Goal: Information Seeking & Learning: Learn about a topic

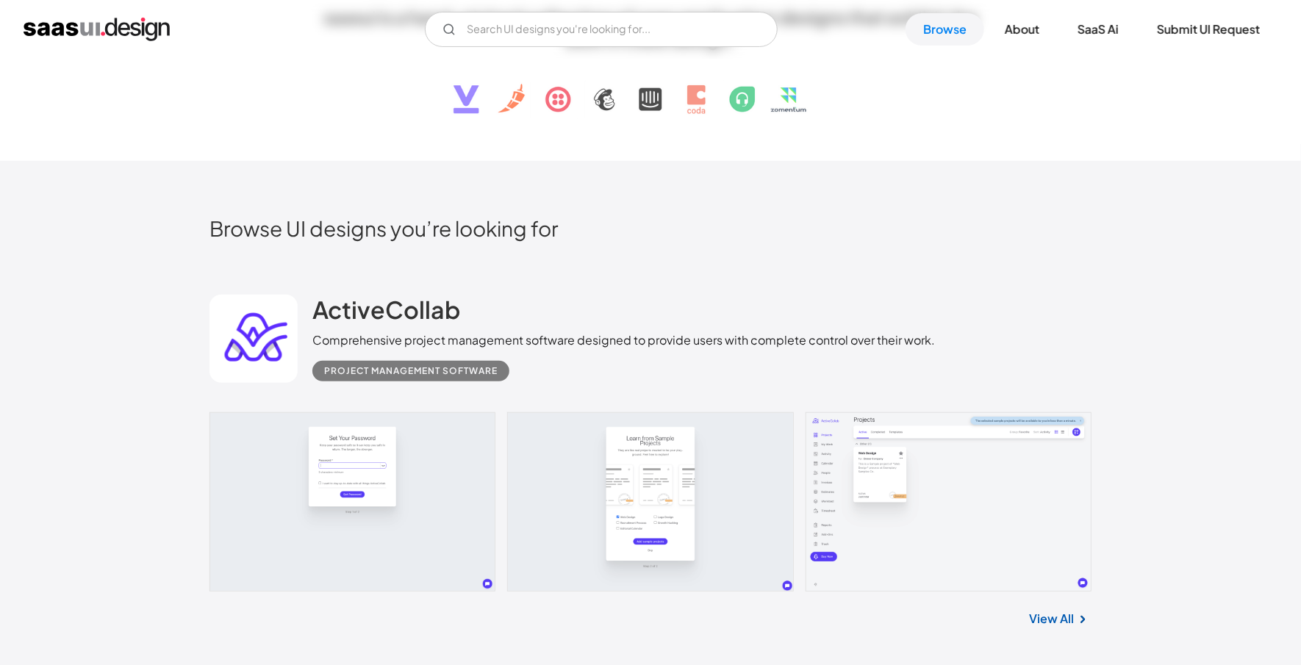
scroll to position [294, 0]
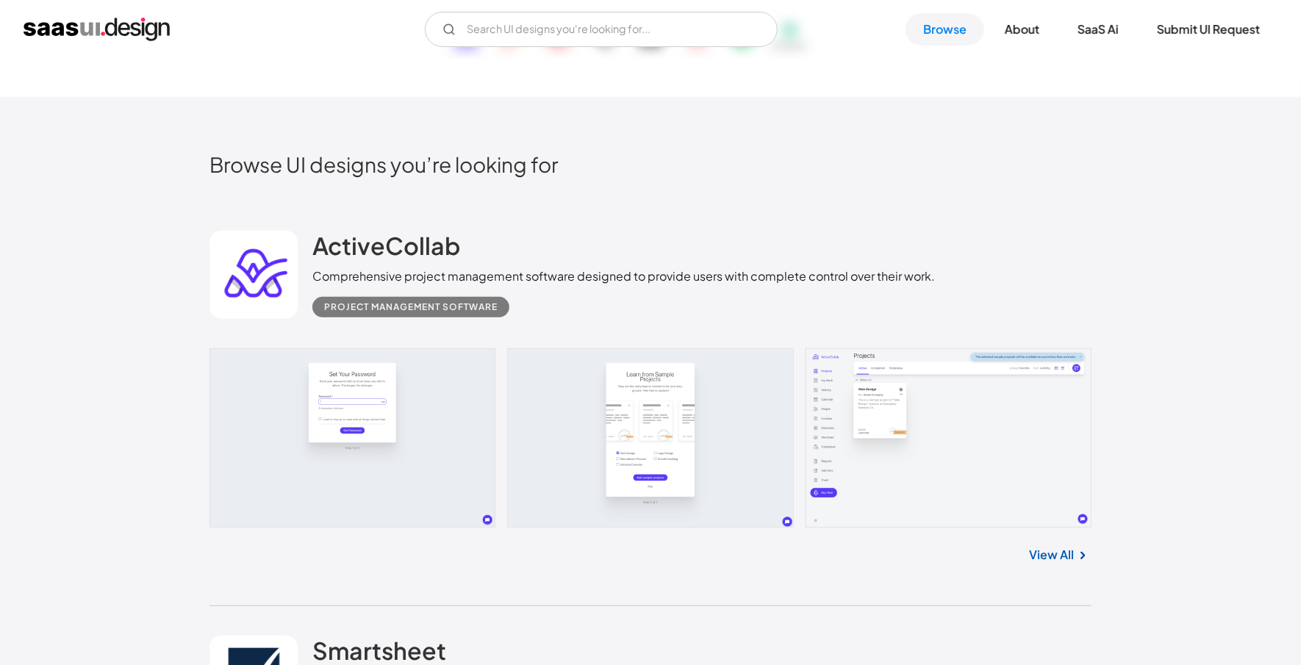
click at [856, 400] on link at bounding box center [650, 437] width 882 height 179
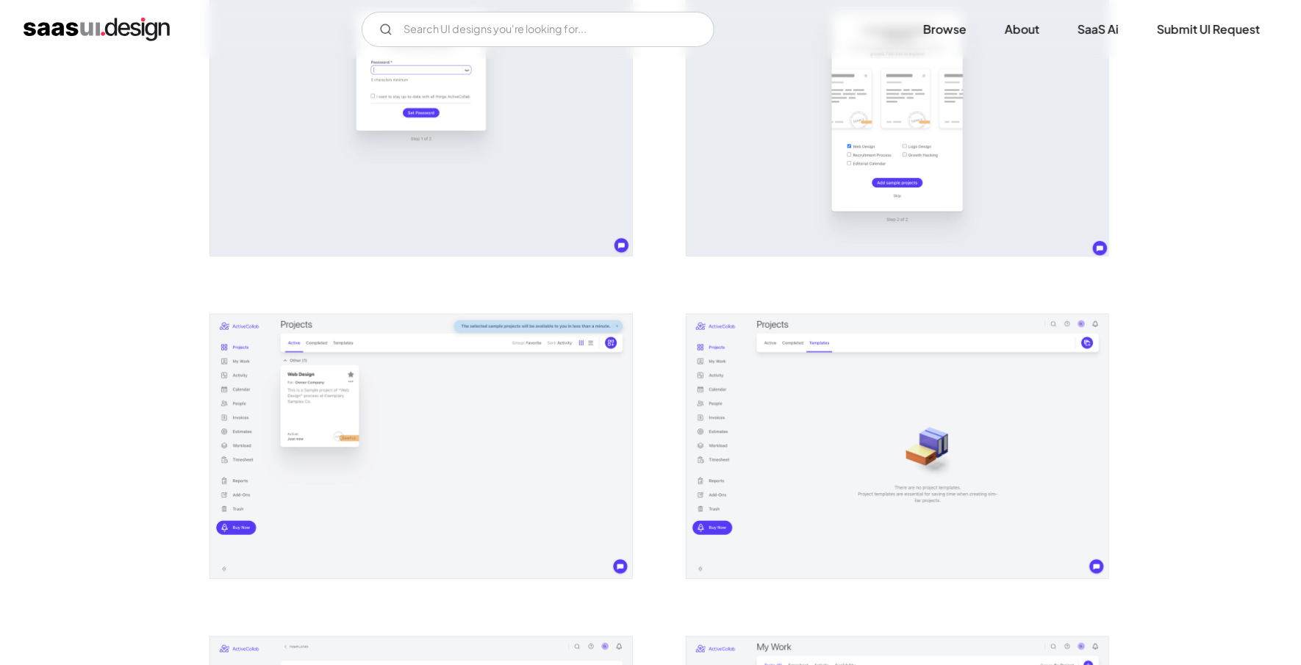
scroll to position [353, 0]
click at [519, 356] on img "open lightbox" at bounding box center [421, 446] width 422 height 264
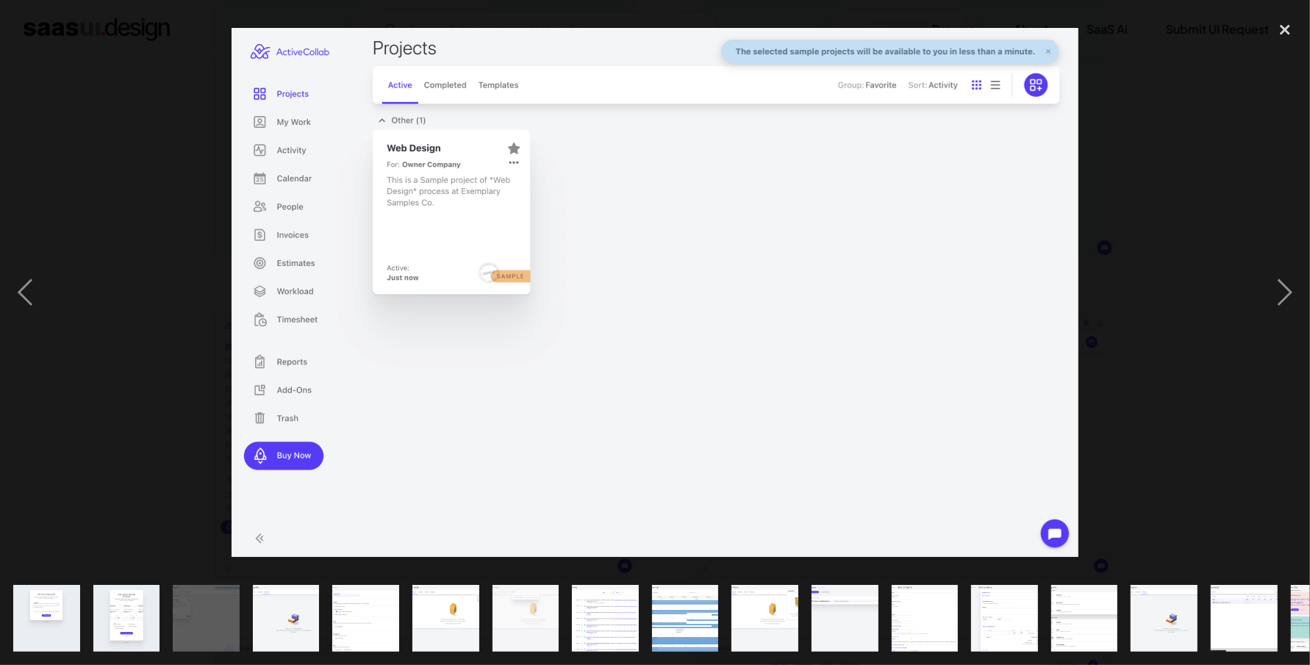
click at [1187, 378] on div at bounding box center [655, 292] width 1310 height 559
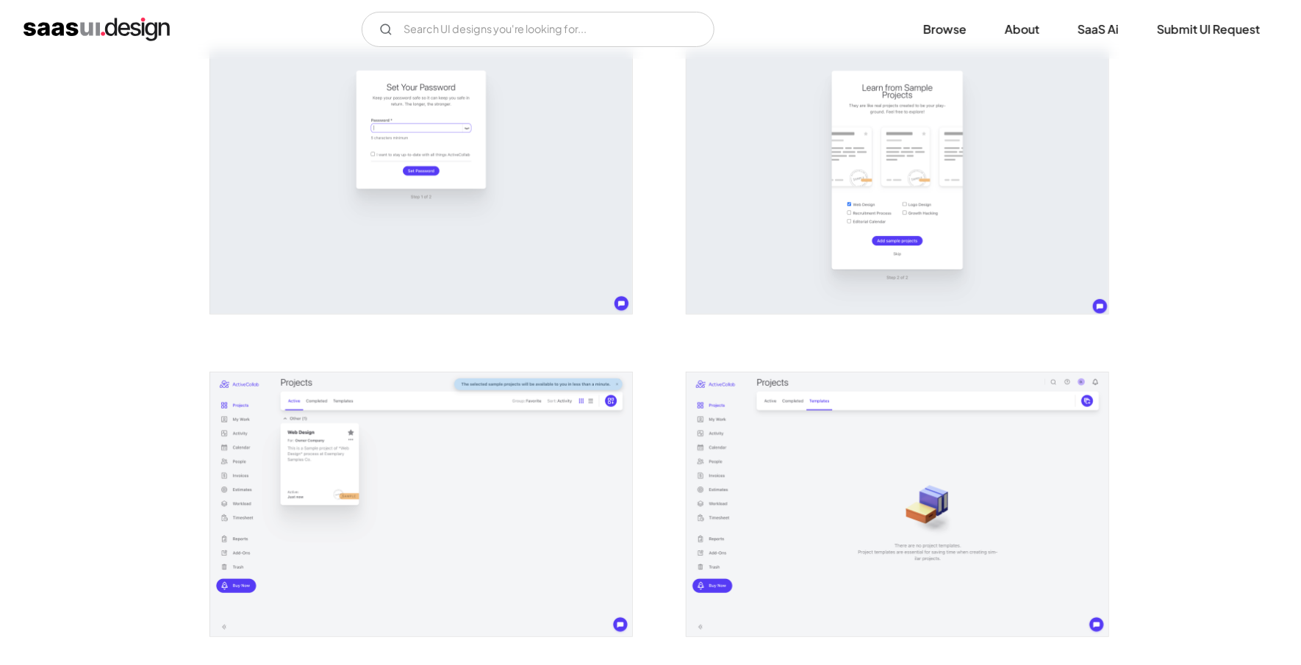
scroll to position [118, 0]
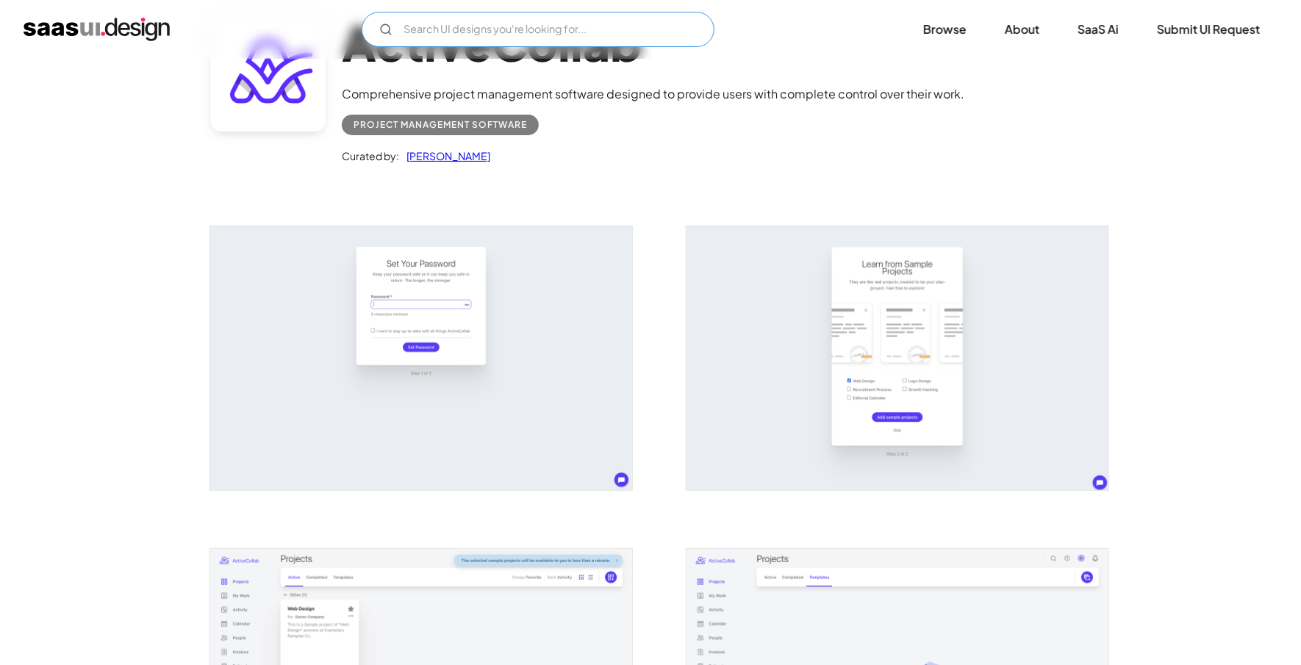
click at [437, 24] on input "Email Form" at bounding box center [538, 29] width 353 height 35
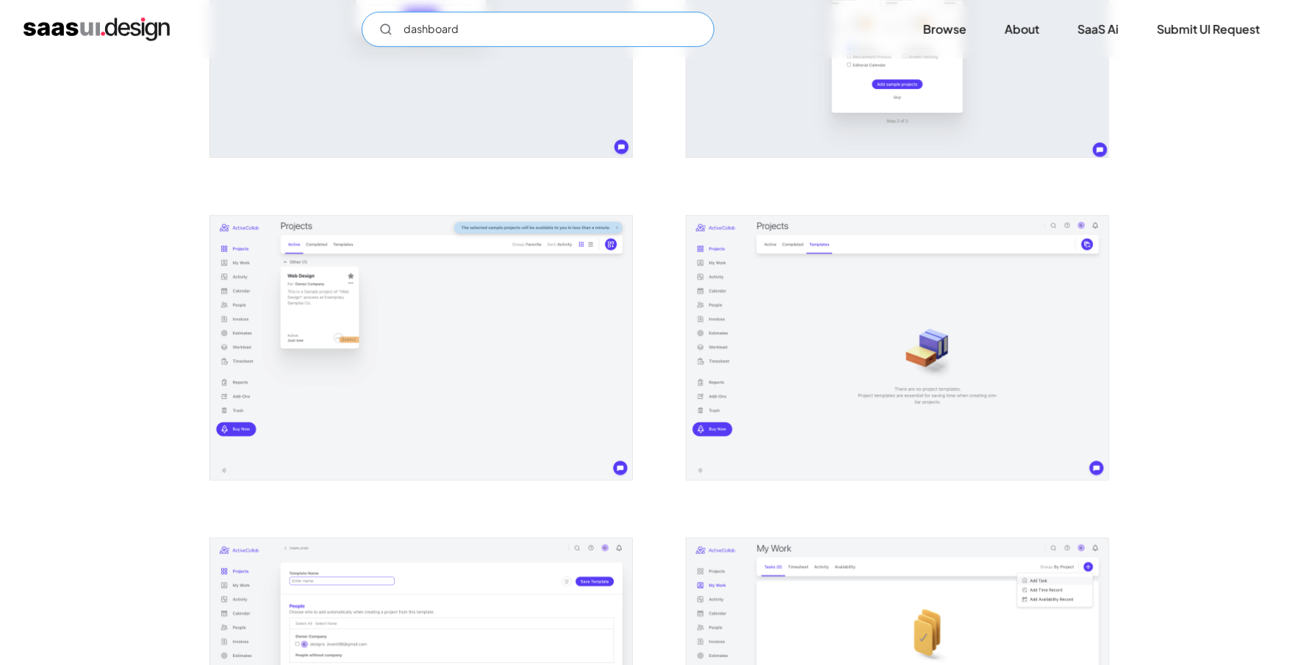
scroll to position [235, 0]
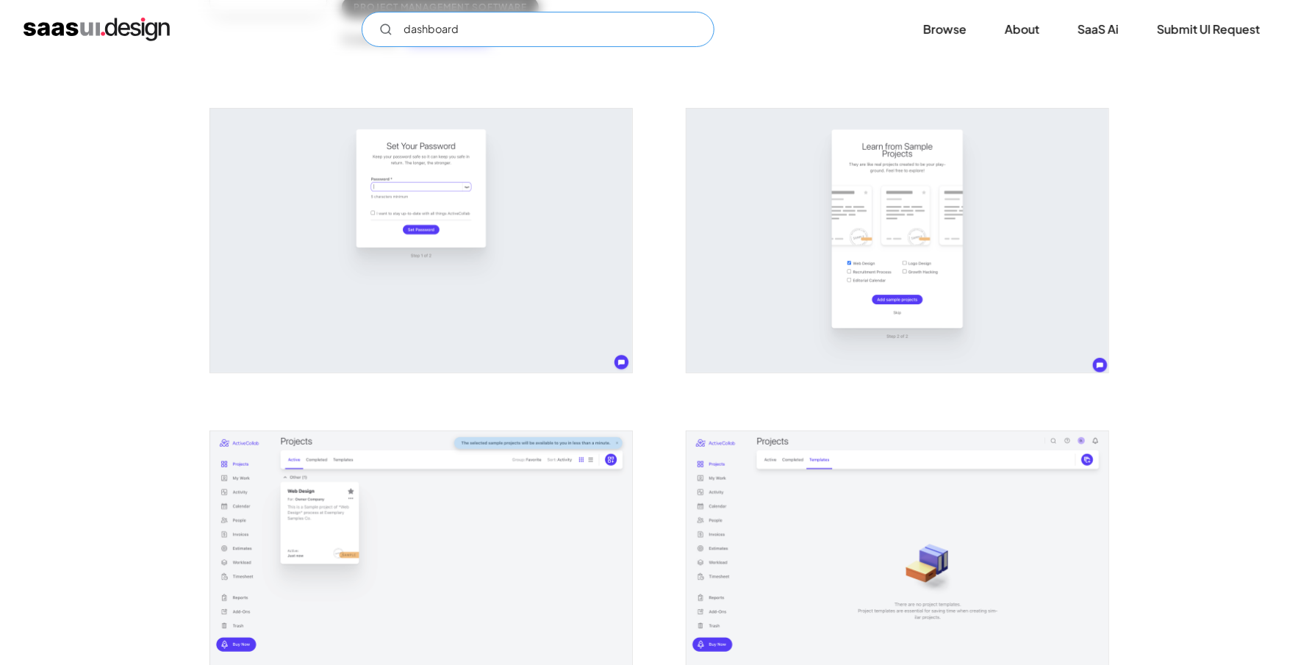
type input "dashboard"
click at [132, 26] on img "home" at bounding box center [97, 30] width 146 height 24
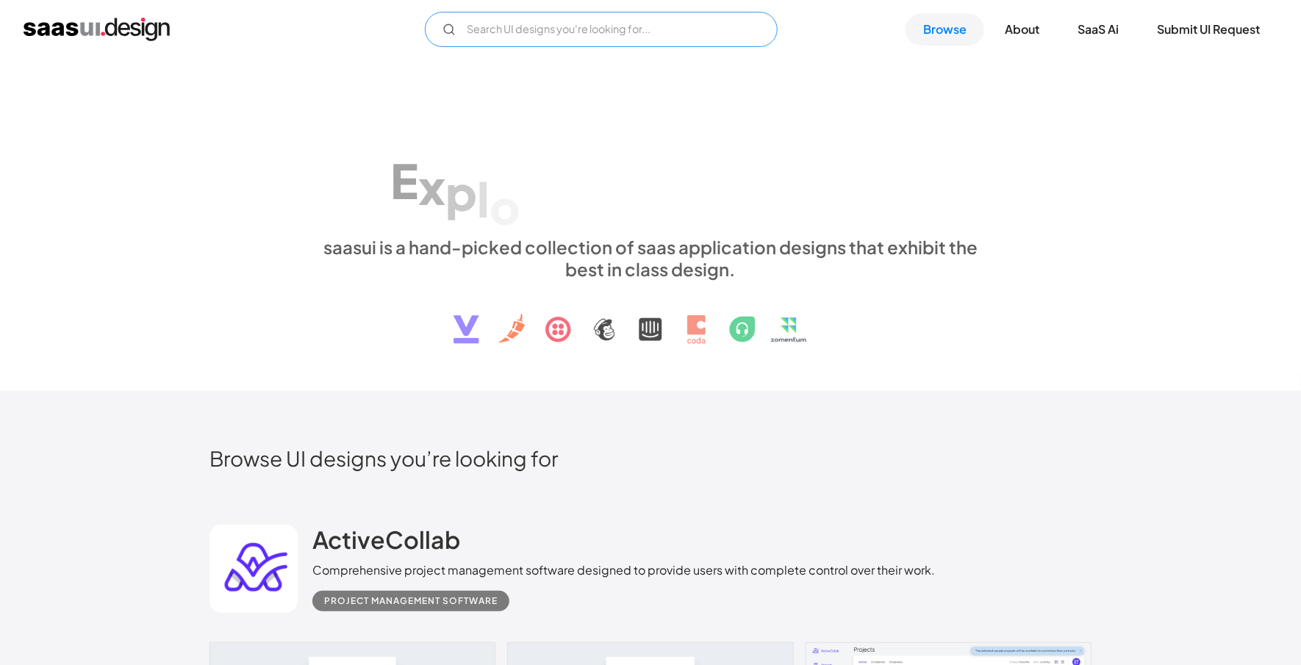
click at [494, 26] on input "Email Form" at bounding box center [601, 29] width 353 height 35
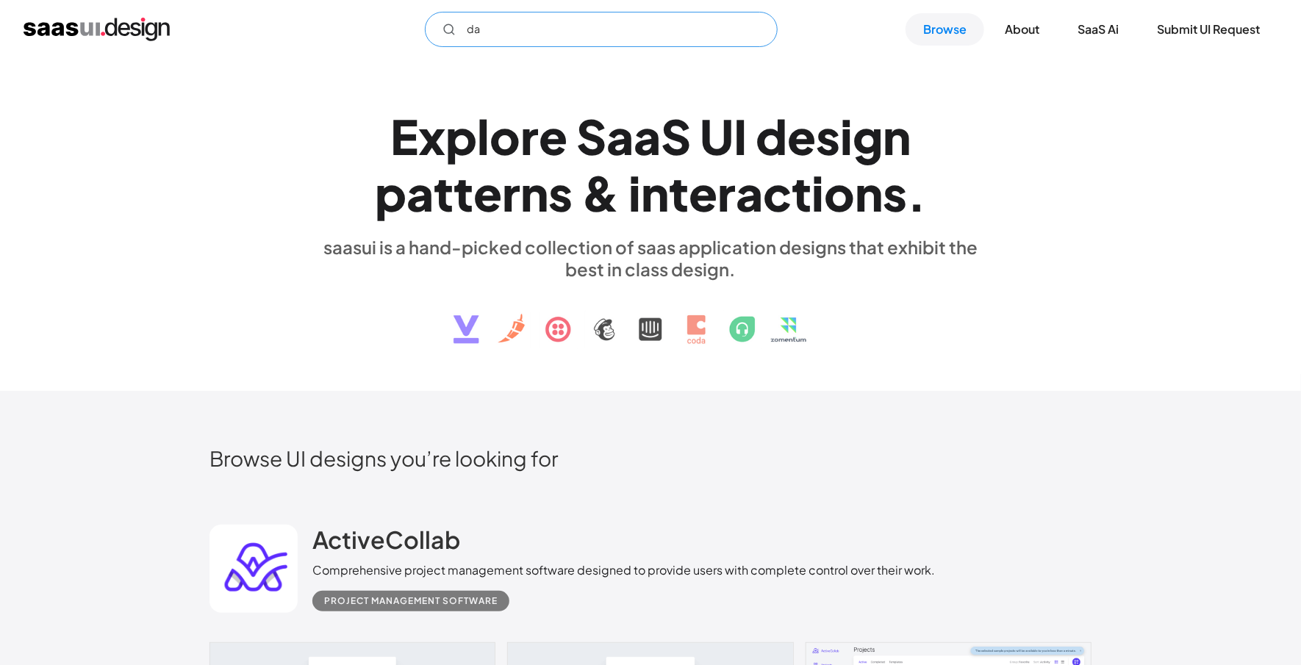
type input "d"
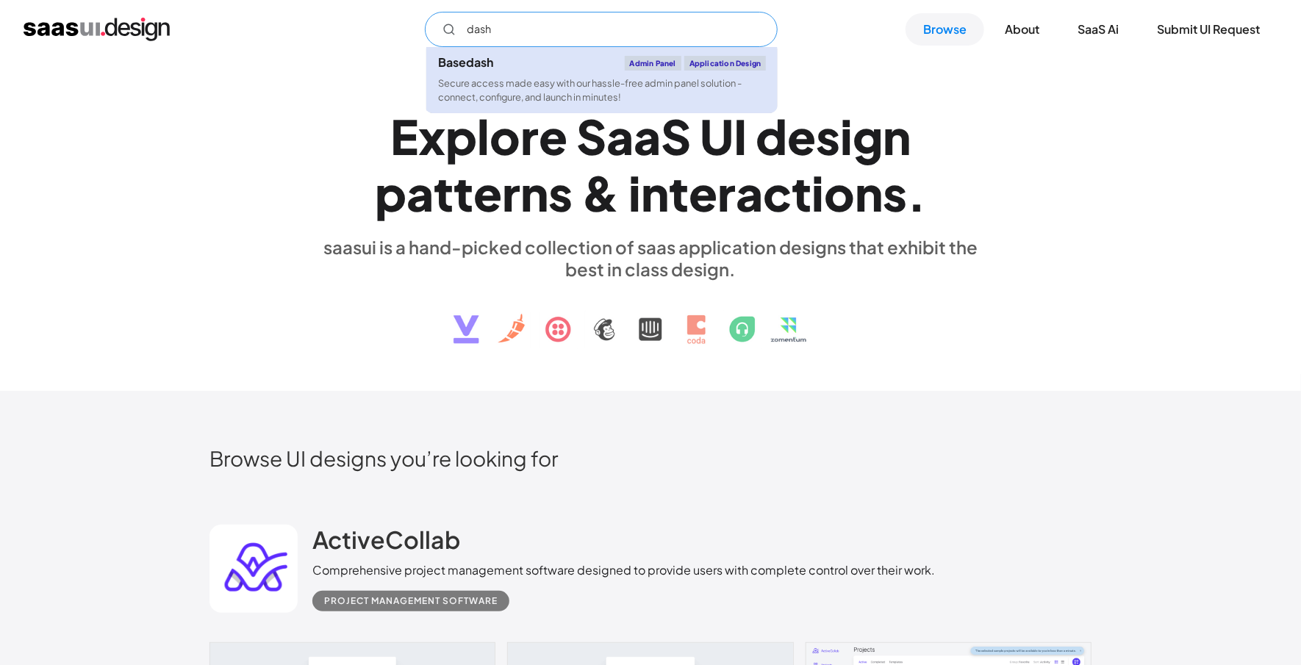
click at [700, 73] on link "Basedash Admin Panel Application Design Secure access made easy with our hassle…" at bounding box center [601, 80] width 351 height 66
type input "dash"
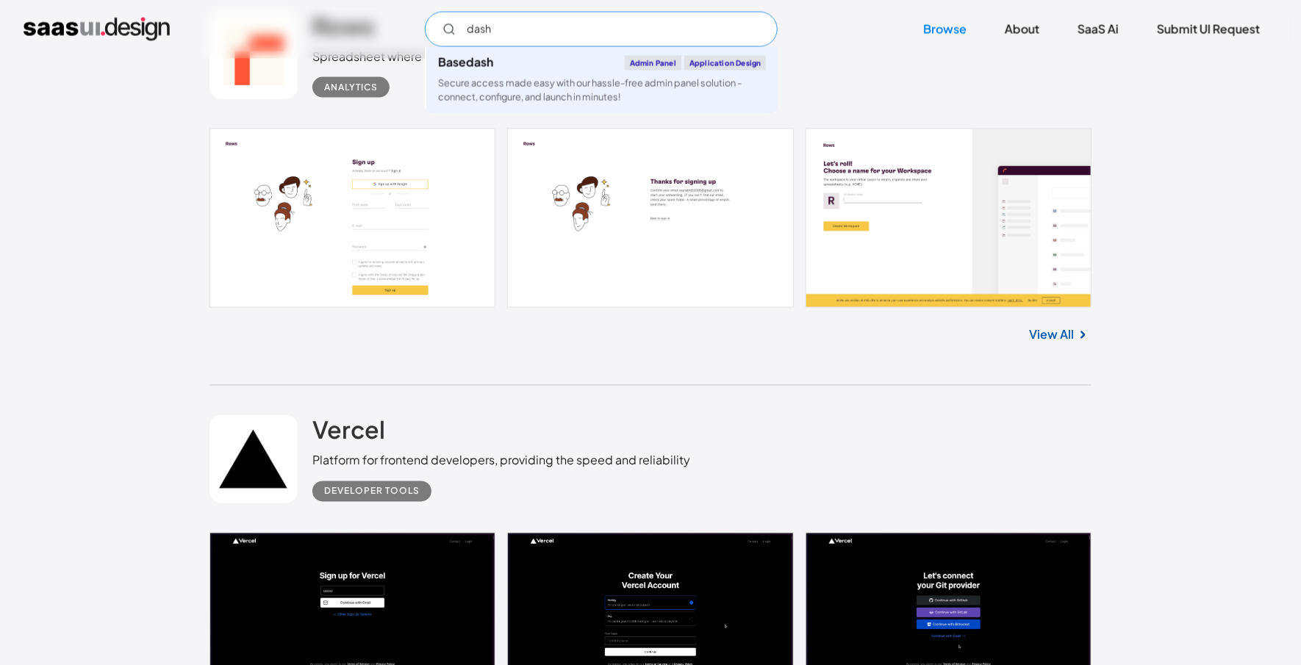
scroll to position [1470, 0]
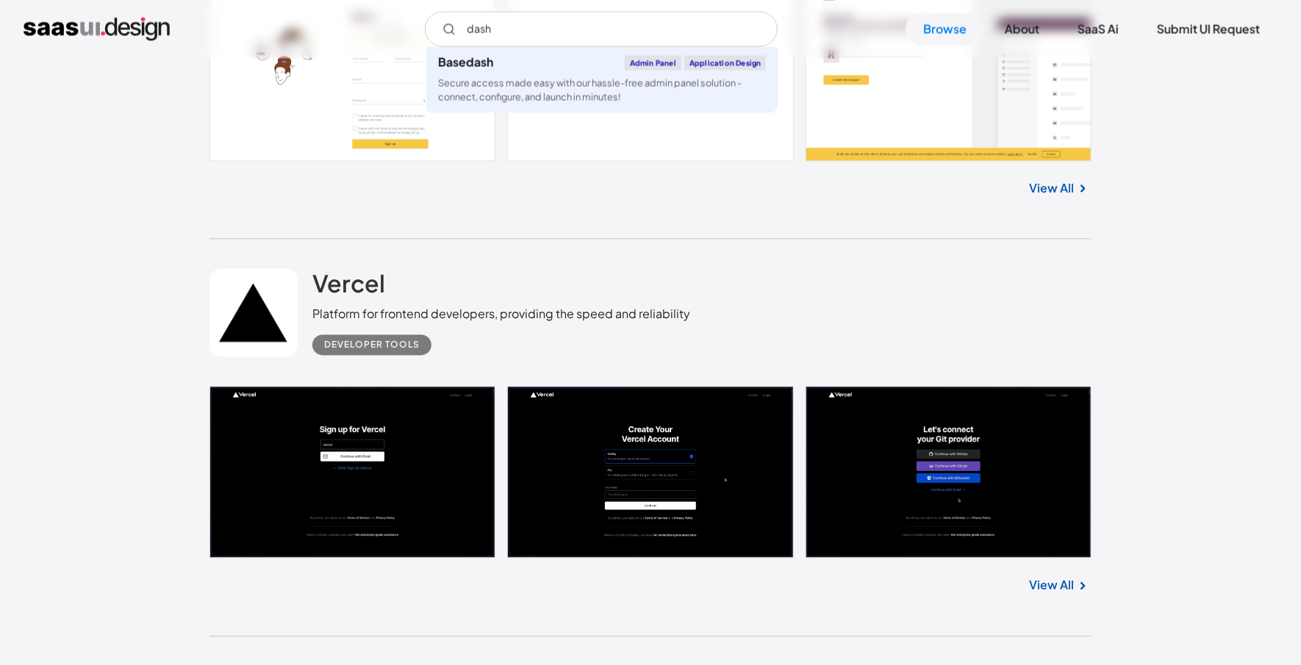
click at [735, 455] on link at bounding box center [650, 473] width 882 height 172
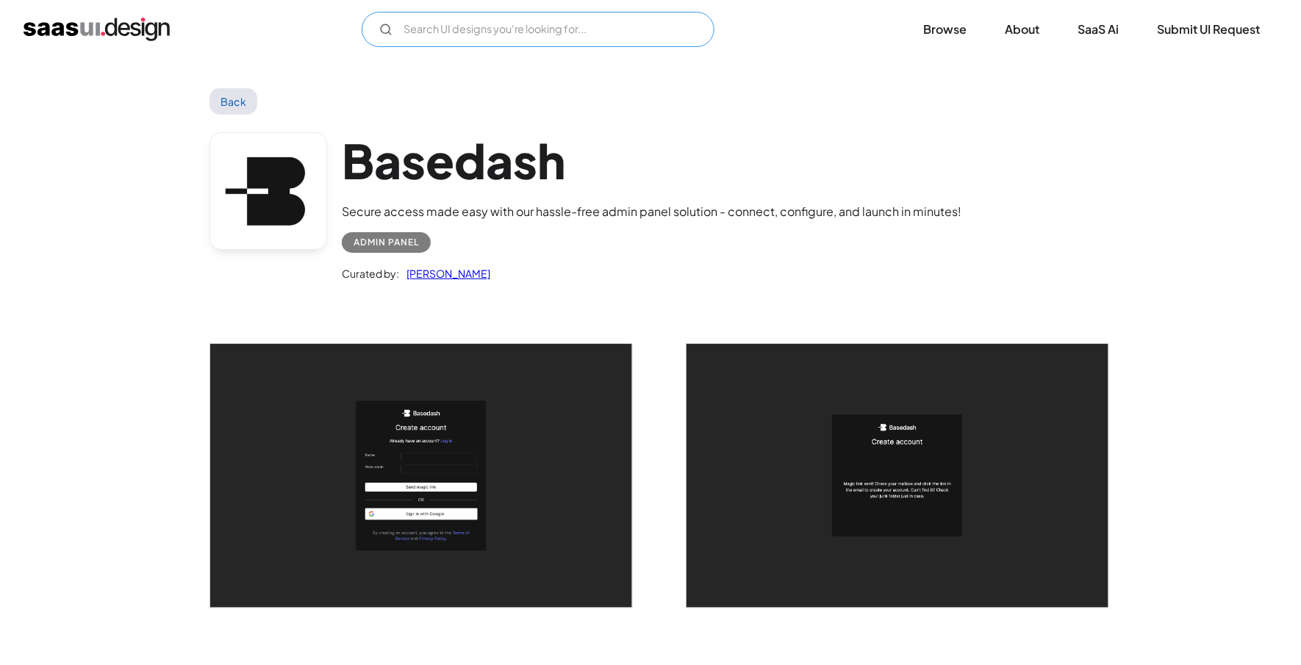
click at [509, 34] on input "Email Form" at bounding box center [538, 29] width 353 height 35
type input "a"
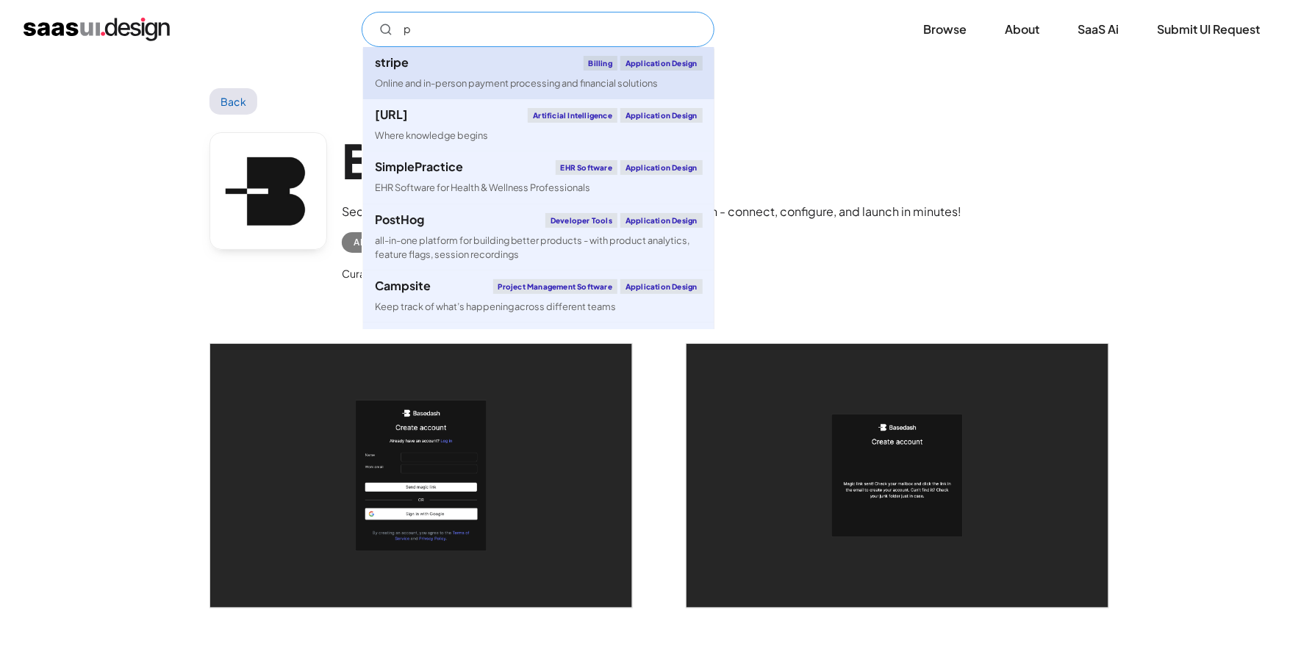
click at [486, 75] on link "stripe Billing Application Design Online and in-person payment processing and f…" at bounding box center [538, 73] width 351 height 52
type input "p"
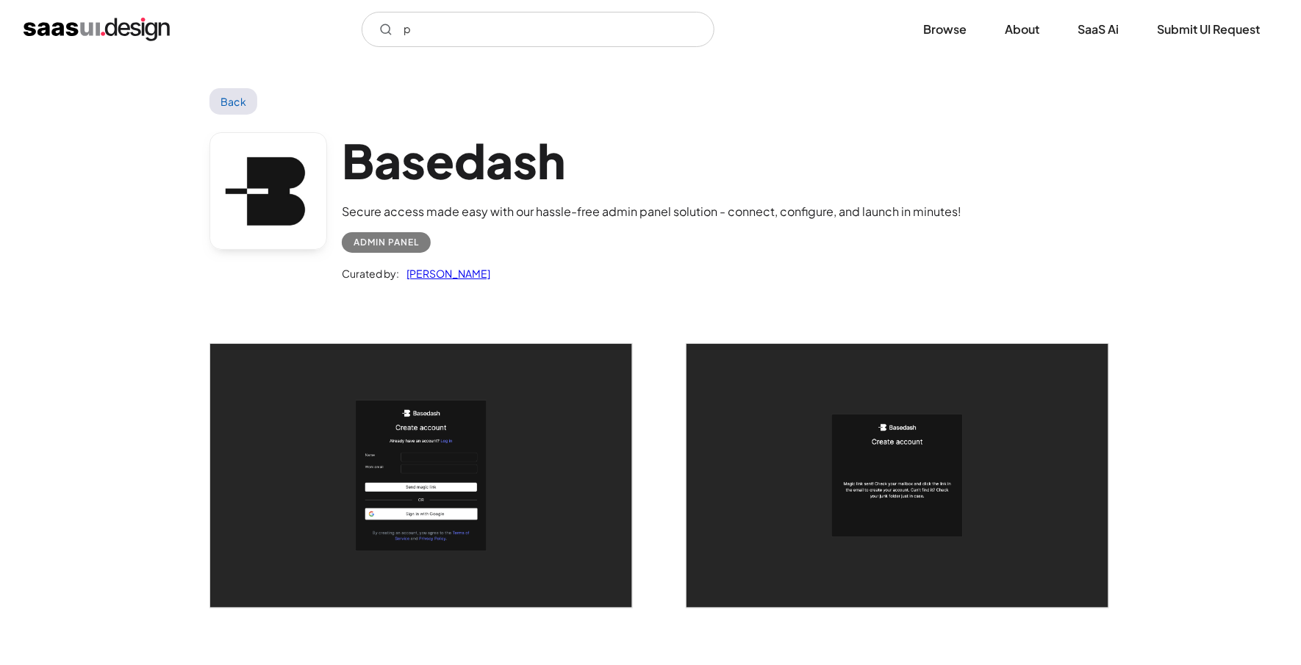
click at [985, 152] on div "Basedash Secure access made easy with our hassle-free admin panel solution - co…" at bounding box center [650, 211] width 882 height 192
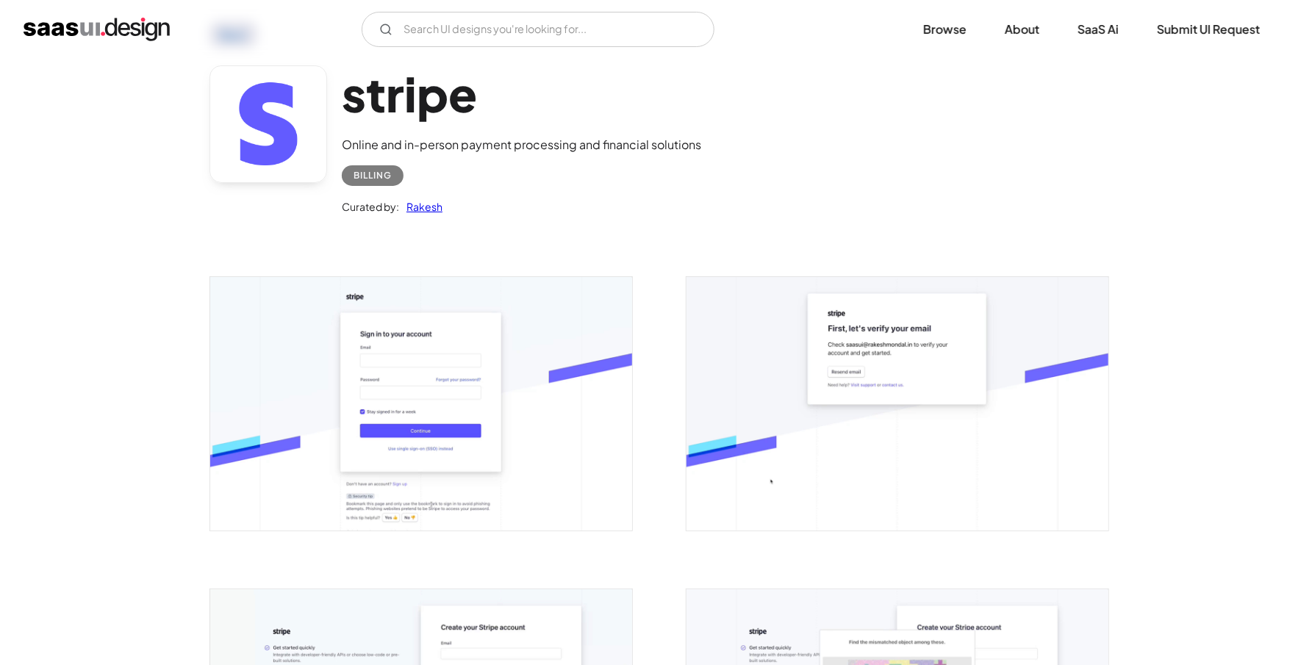
scroll to position [59, 0]
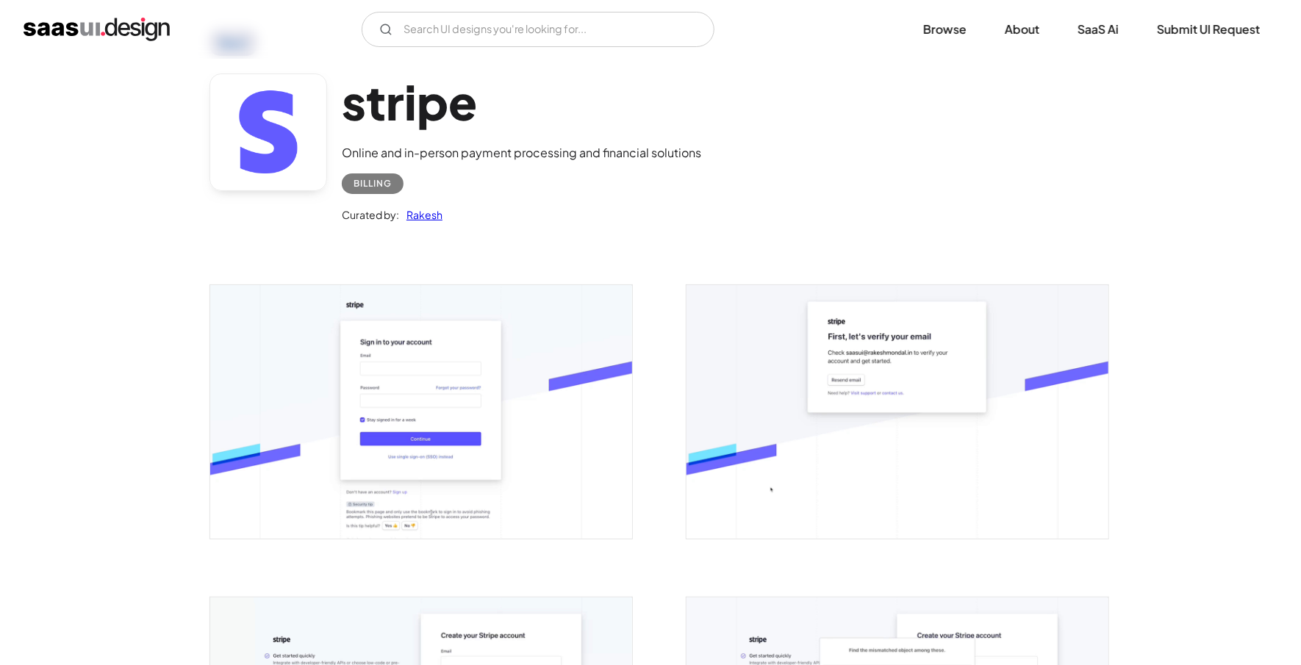
click at [134, 28] on img "home" at bounding box center [97, 30] width 146 height 24
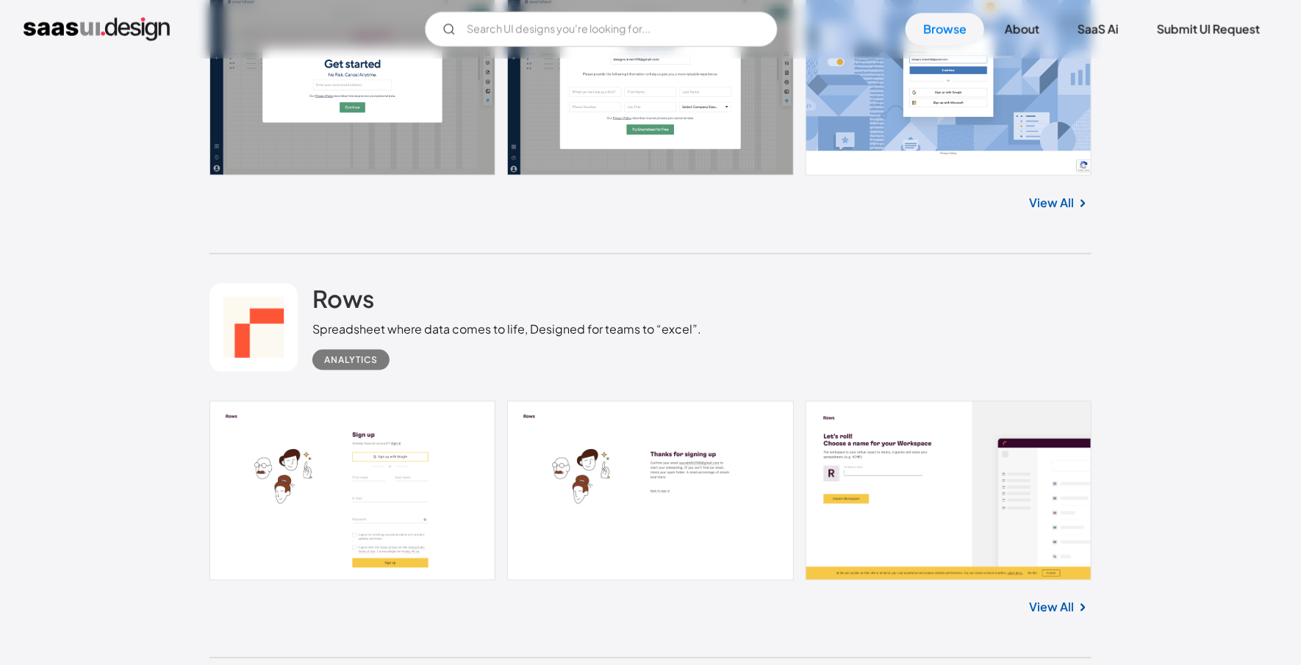
scroll to position [1058, 0]
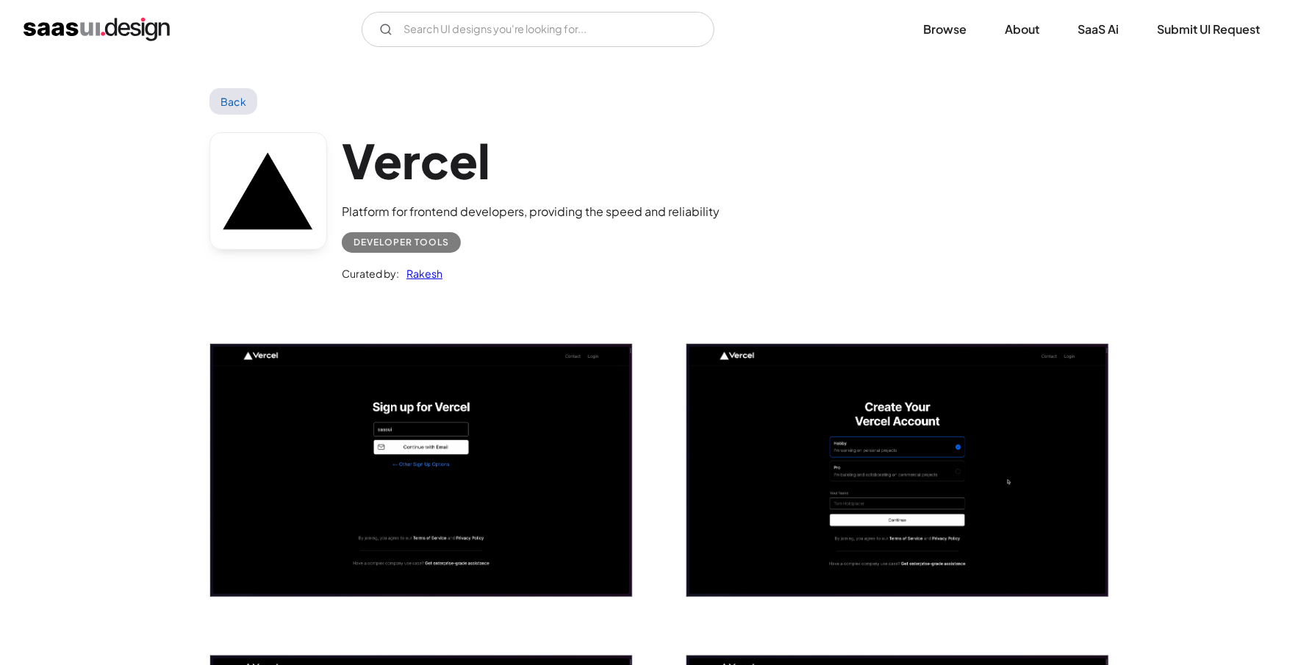
click at [789, 440] on img "open lightbox" at bounding box center [897, 470] width 422 height 253
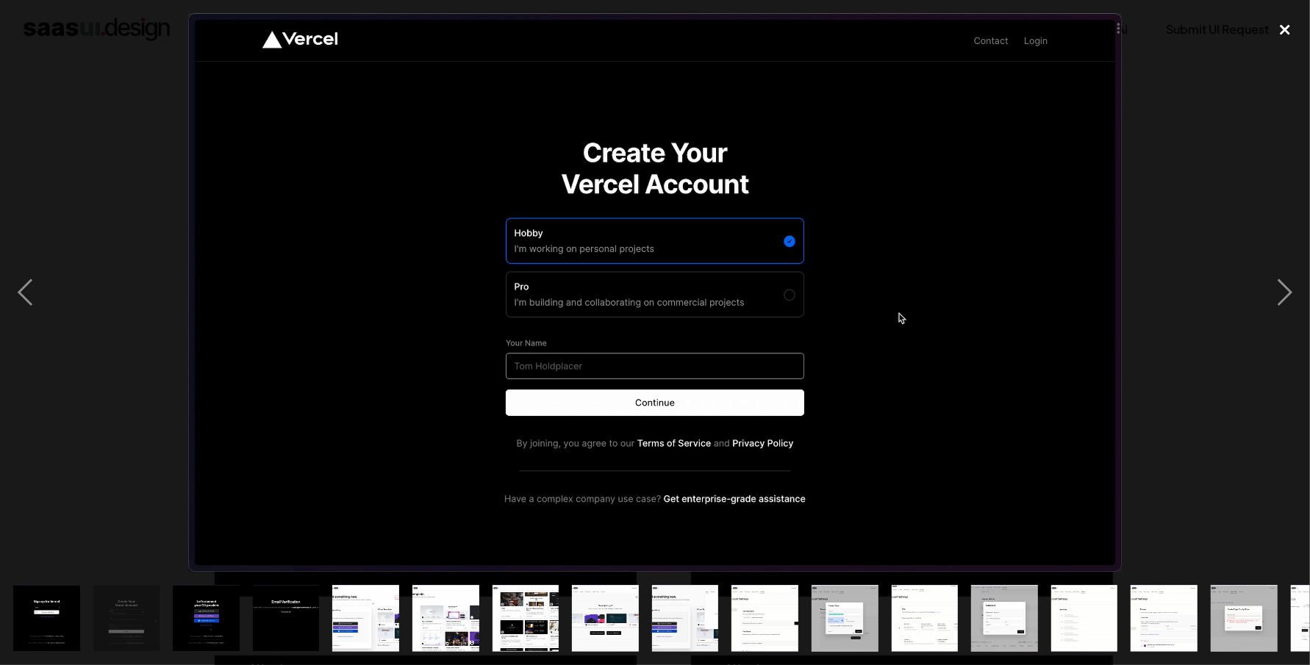
click at [1288, 21] on div "close lightbox" at bounding box center [1285, 29] width 50 height 32
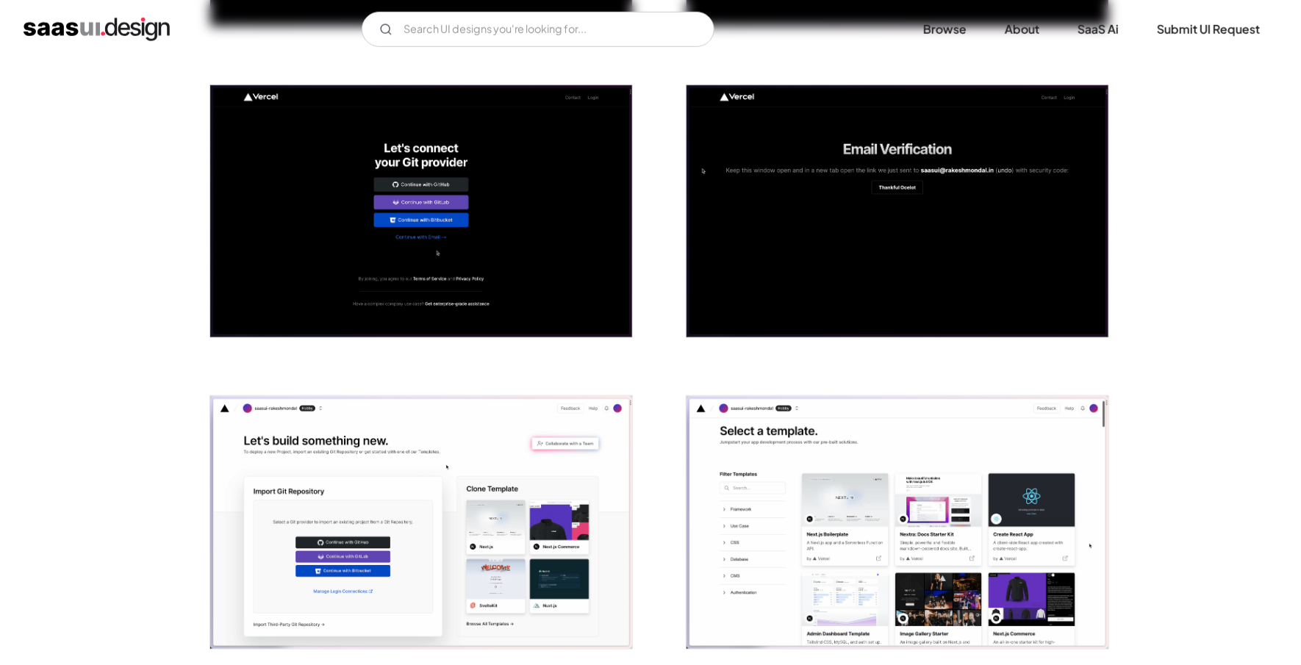
scroll to position [706, 0]
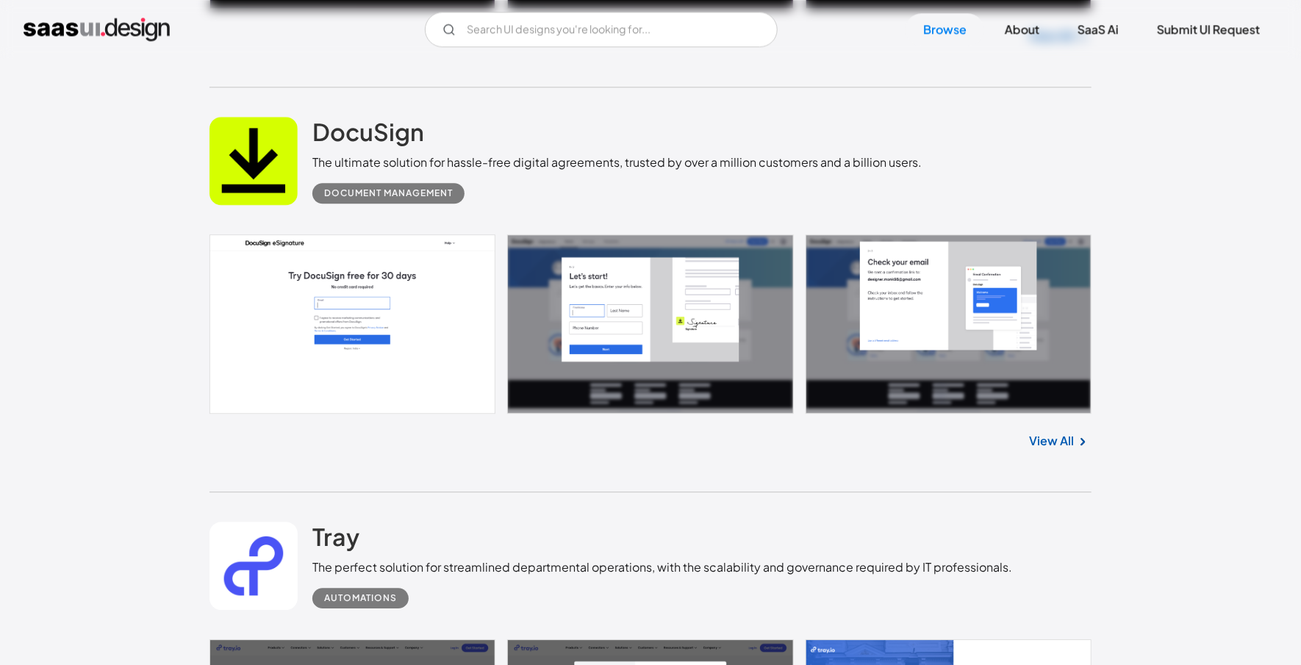
scroll to position [2176, 0]
